Goal: Task Accomplishment & Management: Manage account settings

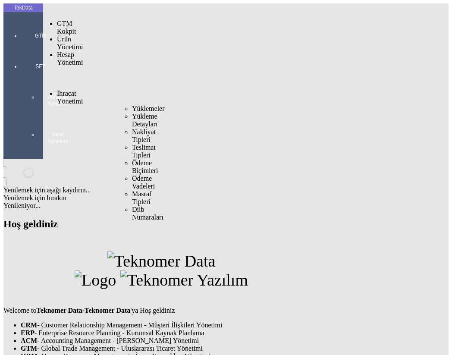
click at [132, 105] on span "Yüklemeler" at bounding box center [148, 108] width 33 height 7
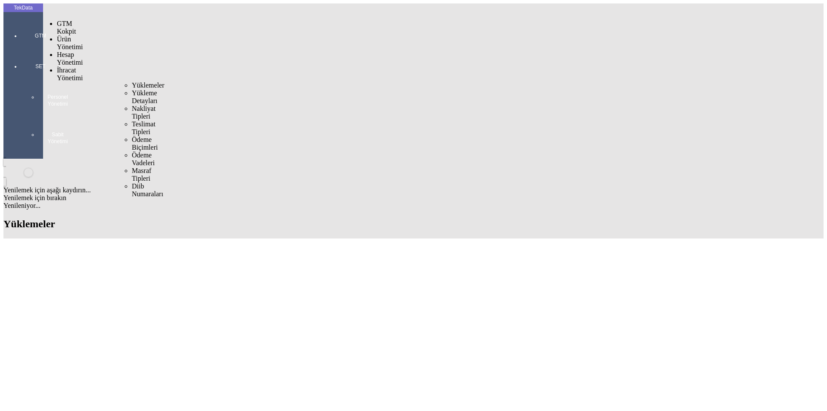
click at [132, 81] on span "Yüklemeler" at bounding box center [148, 84] width 33 height 7
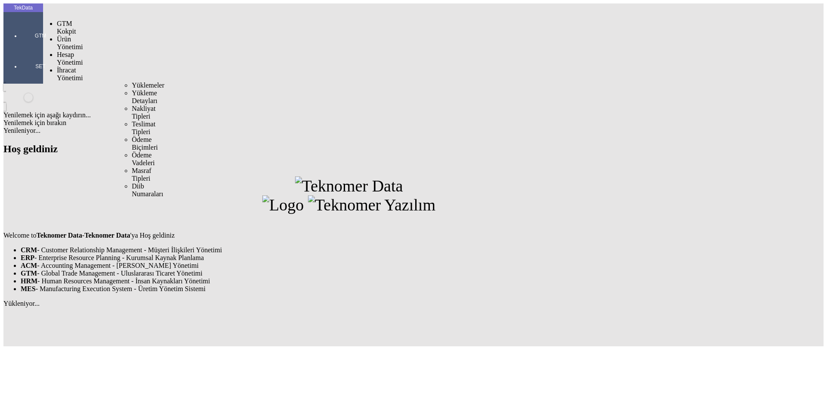
click at [132, 81] on span "Yüklemeler" at bounding box center [148, 84] width 33 height 7
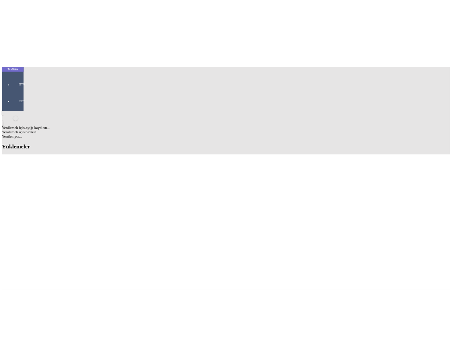
scroll to position [161, 0]
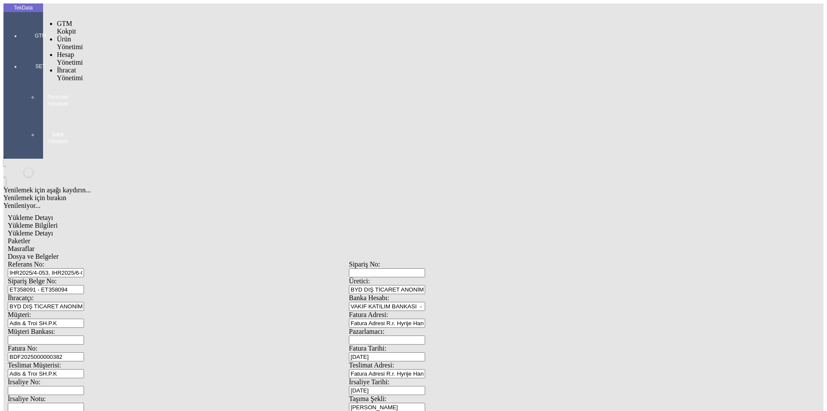
click at [21, 48] on div at bounding box center [41, 48] width 40 height 0
click at [132, 81] on span "Yüklemeler" at bounding box center [148, 84] width 33 height 7
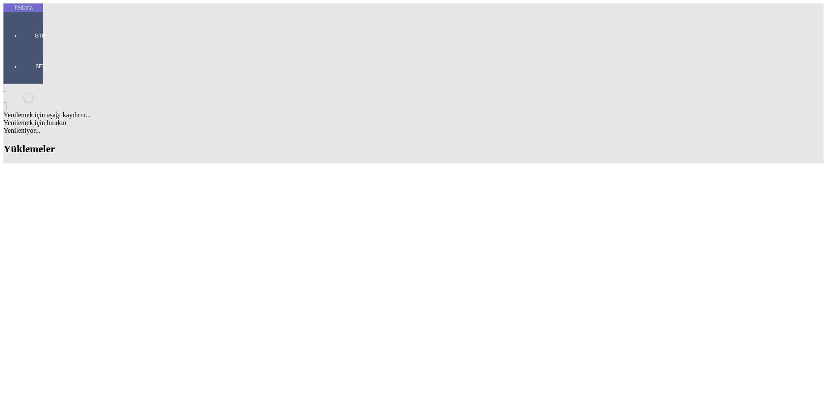
scroll to position [302, 0]
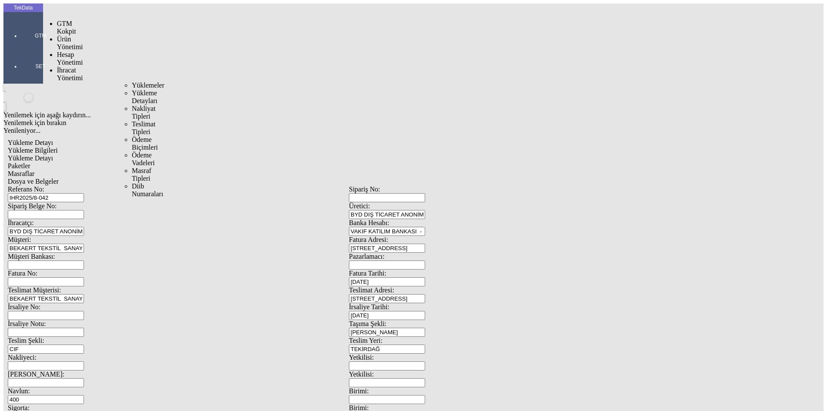
click at [132, 81] on span "Yüklemeler" at bounding box center [148, 84] width 33 height 7
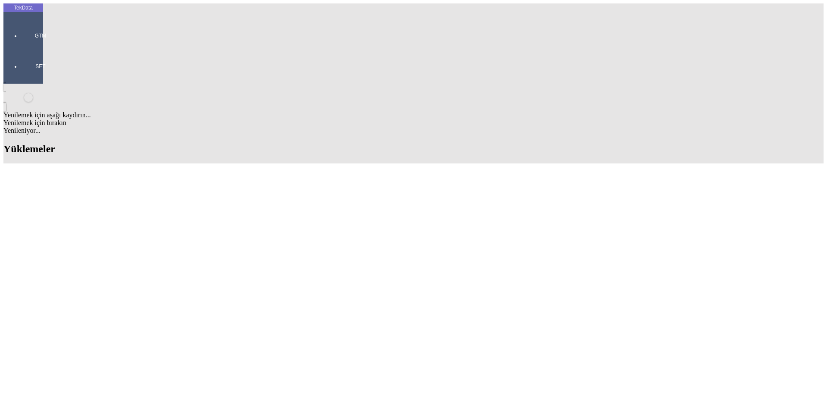
scroll to position [172, 0]
drag, startPoint x: 369, startPoint y: 269, endPoint x: 413, endPoint y: 269, distance: 44.4
copy td "BDF2025000000382"
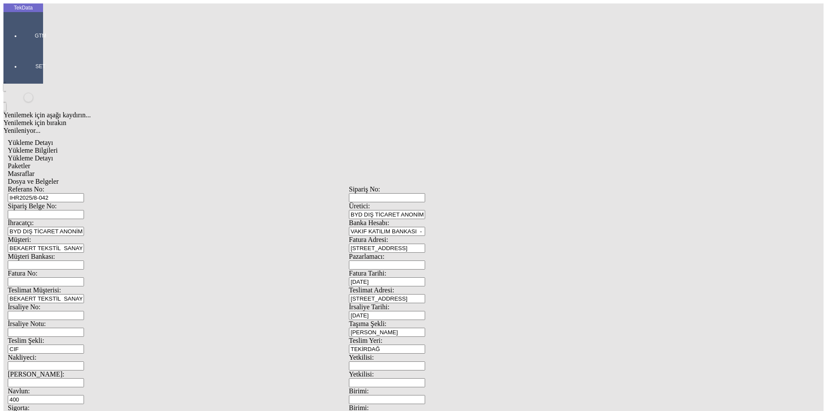
click at [84, 277] on input "Fatura No:" at bounding box center [46, 281] width 76 height 9
paste input "BDF2025000000382"
type input "BDF2025000000383"
drag, startPoint x: 508, startPoint y: 334, endPoint x: 444, endPoint y: 338, distance: 64.4
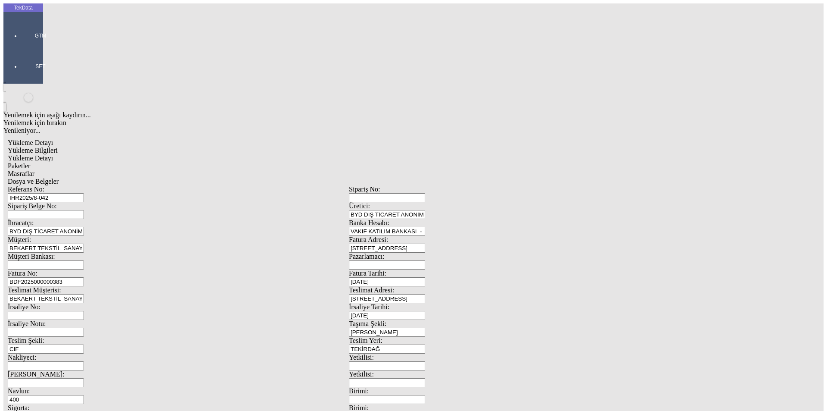
type input "23380"
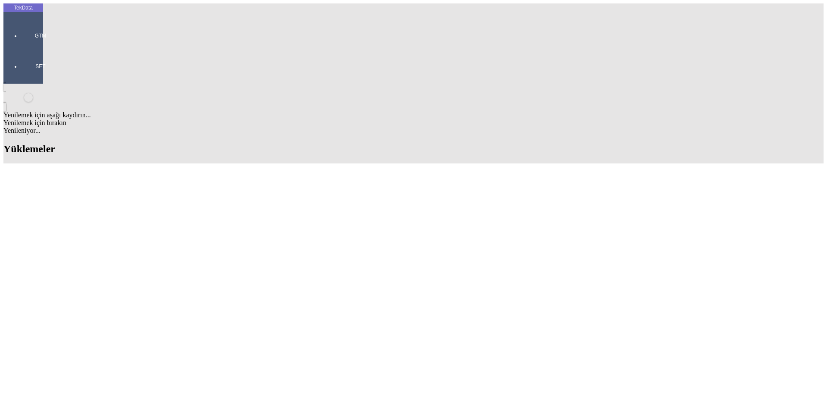
scroll to position [345, 0]
drag, startPoint x: 367, startPoint y: 95, endPoint x: 415, endPoint y: 96, distance: 48.3
copy td "BDF2025000000382"
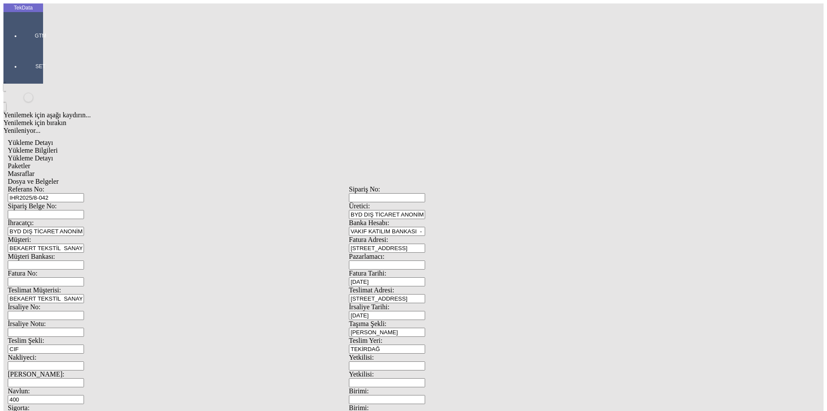
click at [84, 277] on input "Fatura No:" at bounding box center [46, 281] width 76 height 9
paste input "BDF2025000000382"
type input "BDF2025000000383"
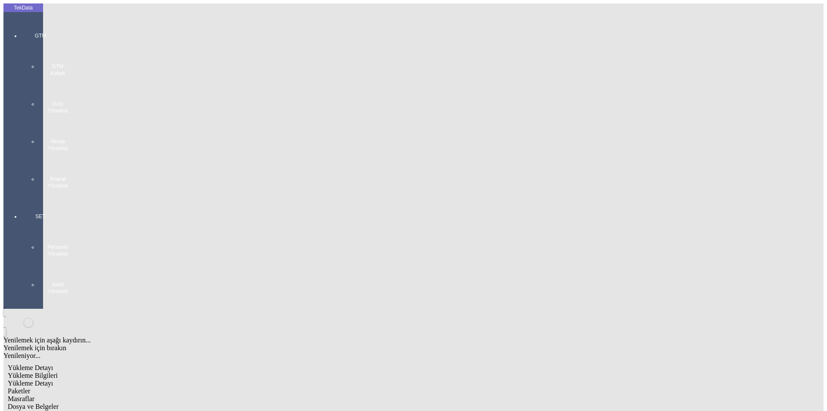
drag, startPoint x: 169, startPoint y: 143, endPoint x: 107, endPoint y: 146, distance: 62.1
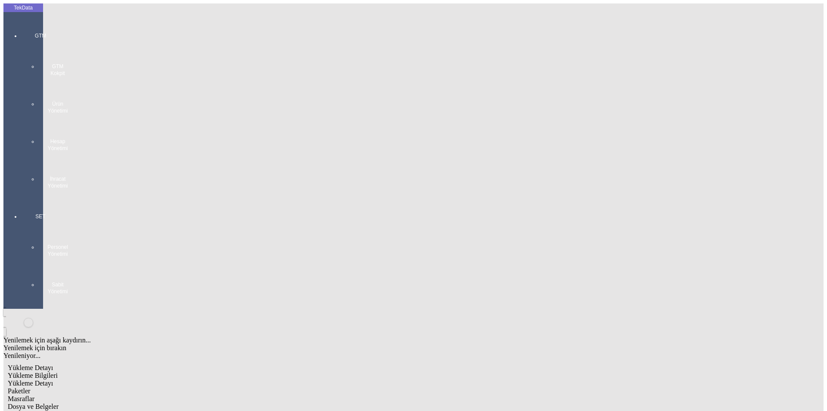
type input "23380.58"
click at [53, 379] on span "Yükleme Detayı" at bounding box center [30, 382] width 45 height 7
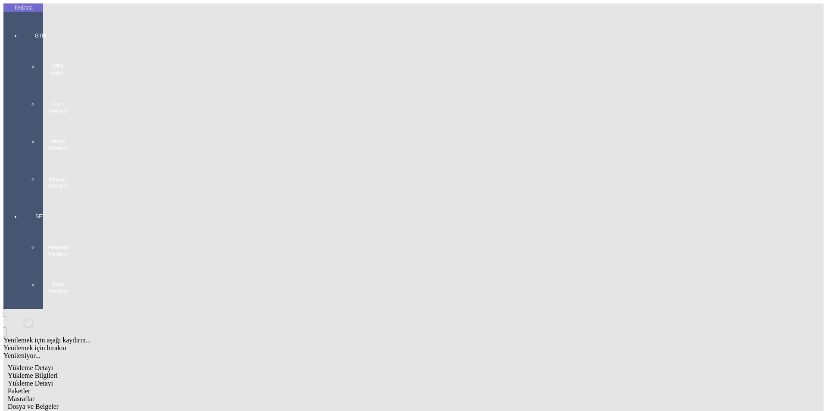
type input "1.36"
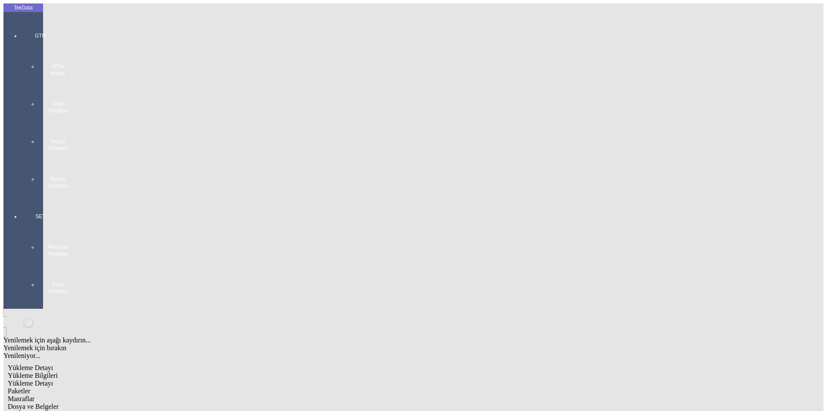
type input "23380.58"
click at [30, 387] on span "Paketler" at bounding box center [19, 390] width 22 height 7
click at [34, 395] on span "Masraflar" at bounding box center [21, 398] width 27 height 7
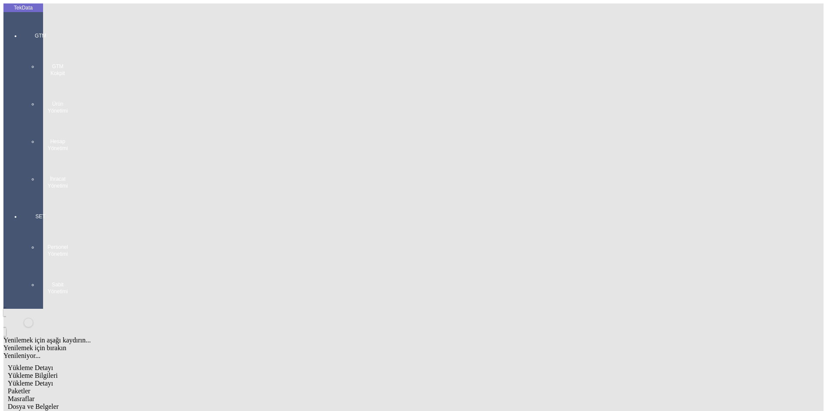
click at [59, 402] on span "Dosya ve Belgeler" at bounding box center [33, 405] width 51 height 7
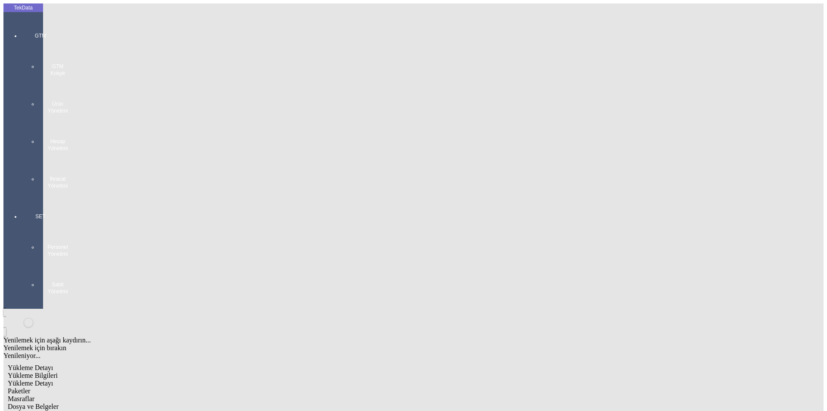
click at [59, 402] on span "Dosya ve Belgeler" at bounding box center [33, 405] width 51 height 7
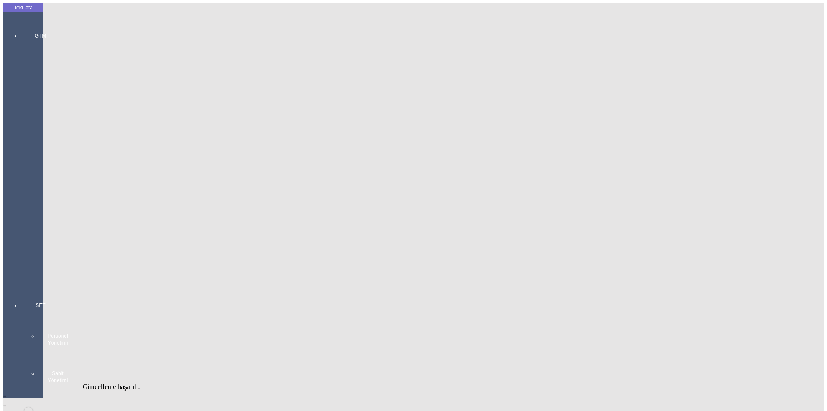
scroll to position [0, 0]
type input "BDF2025000000383"
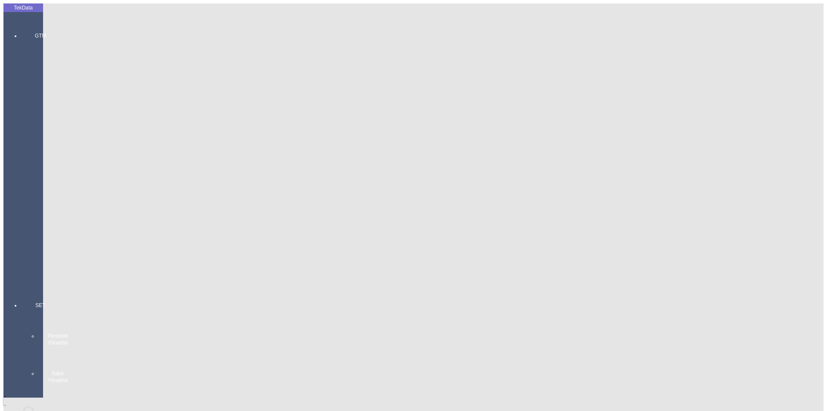
drag, startPoint x: 138, startPoint y: 184, endPoint x: 37, endPoint y: 179, distance: 100.6
type input "657.37"
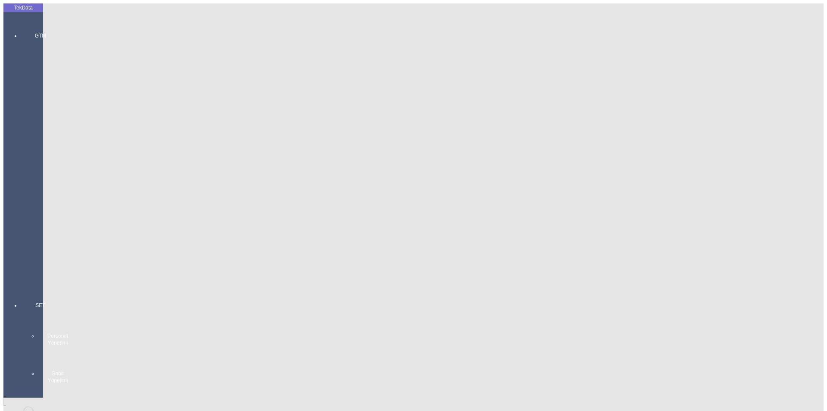
type input "16"
click at [511, 393] on div "Mal Mukabili" at bounding box center [645, 397] width 330 height 8
type input "Mal Mukabili"
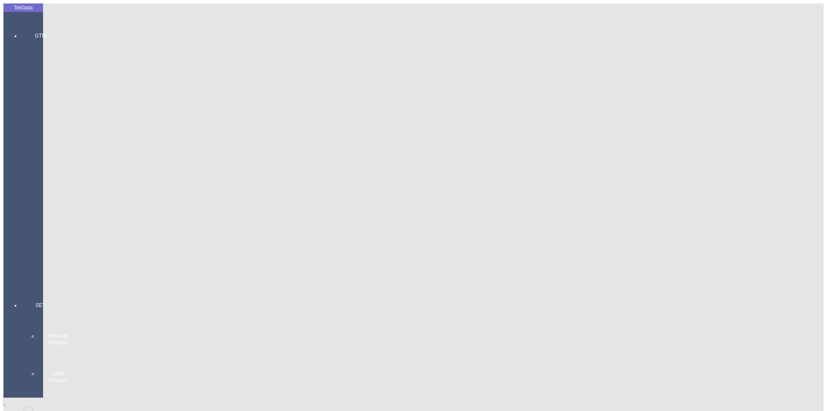
click at [505, 394] on div "Ödeme bekliyor" at bounding box center [645, 398] width 330 height 8
type input "Ödeme bekliyor"
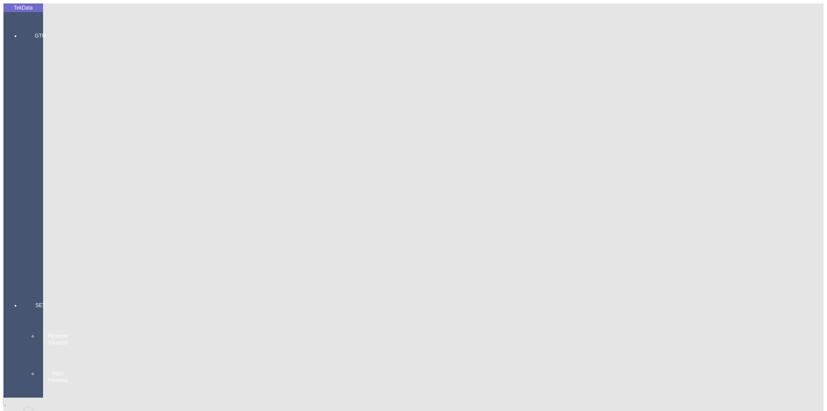
type input "660"
drag, startPoint x: 144, startPoint y: 198, endPoint x: 48, endPoint y: 205, distance: 96.3
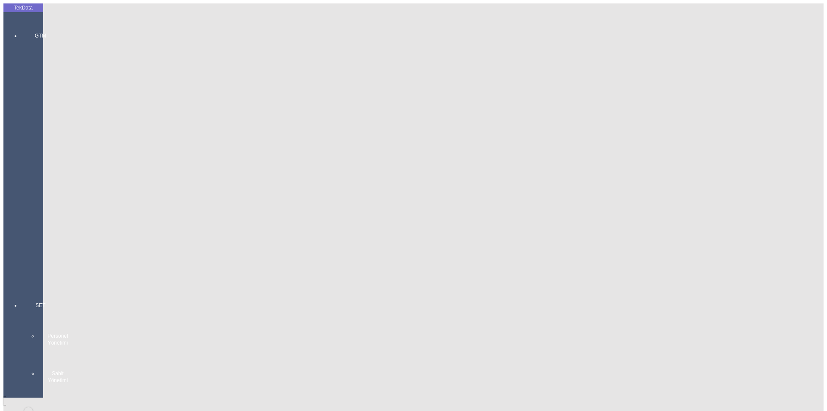
type input "32"
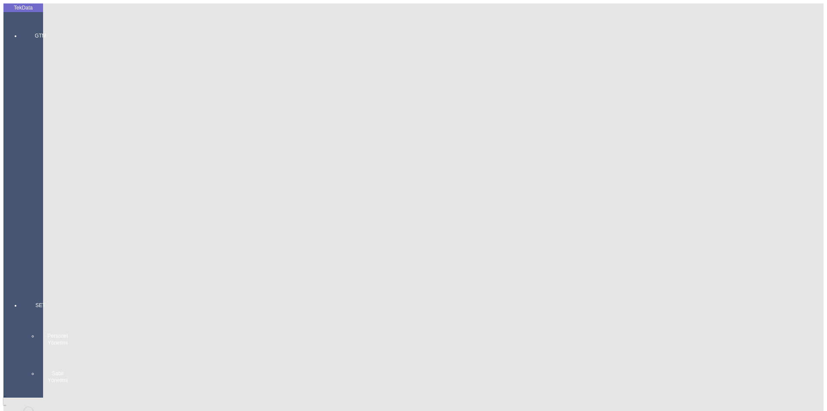
type input "15.08.2025"
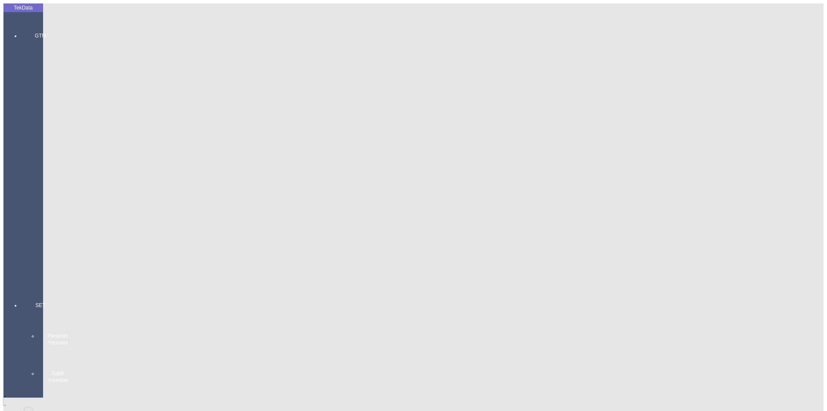
type input "15.08.2025"
